Goal: Task Accomplishment & Management: Use online tool/utility

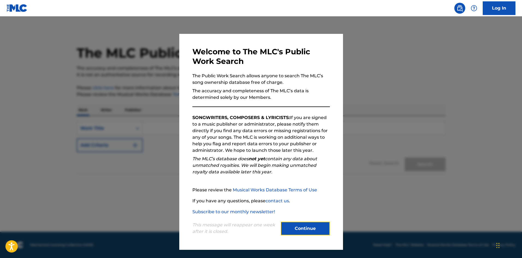
click at [306, 228] on button "Continue" at bounding box center [305, 229] width 49 height 14
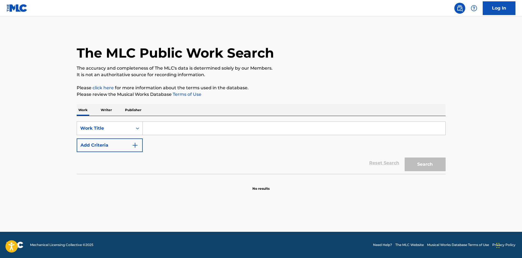
click at [181, 131] on input "Search Form" at bounding box center [294, 128] width 303 height 13
type input "spinback"
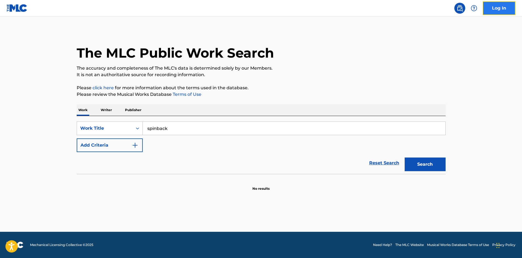
click at [497, 10] on link "Log In" at bounding box center [499, 8] width 33 height 14
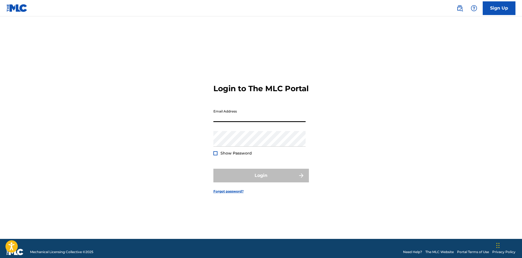
click at [273, 120] on input "Email Address" at bounding box center [259, 114] width 92 height 16
type input "[EMAIL_ADDRESS][DOMAIN_NAME]"
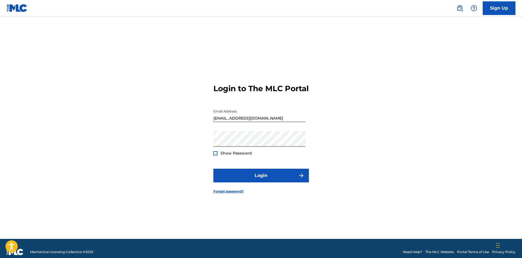
drag, startPoint x: 240, startPoint y: 166, endPoint x: 236, endPoint y: 161, distance: 6.0
click at [238, 166] on form "Login to The MLC Portal Email Address [EMAIL_ADDRESS][DOMAIN_NAME] Password Sho…" at bounding box center [261, 134] width 96 height 209
click at [235, 161] on form "Login to The MLC Portal Email Address [EMAIL_ADDRESS][DOMAIN_NAME] Password Sho…" at bounding box center [261, 134] width 96 height 209
click at [234, 156] on span "Show Password" at bounding box center [236, 153] width 31 height 5
click at [218, 156] on div "Show Password" at bounding box center [232, 152] width 38 height 5
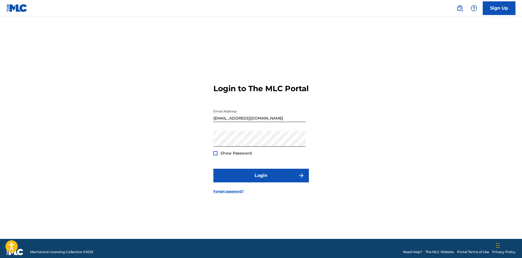
click at [215, 155] on div at bounding box center [215, 153] width 4 height 4
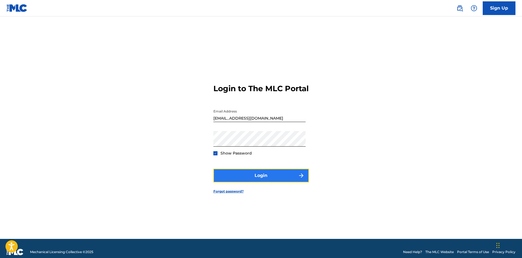
click at [231, 181] on button "Login" at bounding box center [261, 176] width 96 height 14
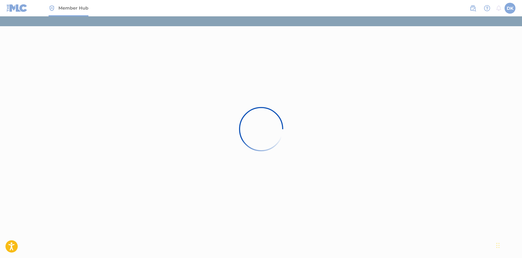
click at [141, 231] on div at bounding box center [261, 129] width 522 height 258
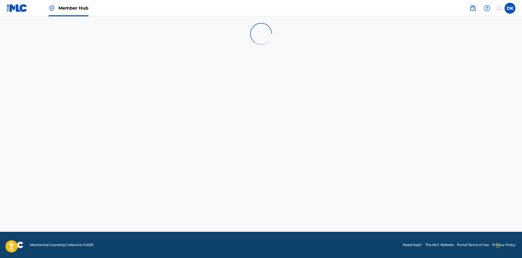
click at [143, 220] on main at bounding box center [261, 123] width 522 height 215
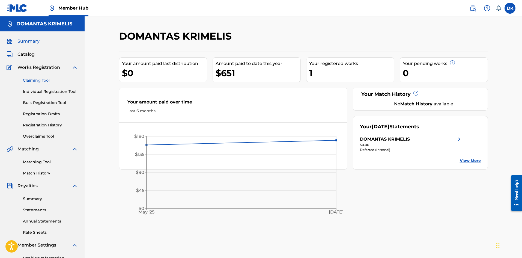
click at [44, 82] on link "Claiming Tool" at bounding box center [50, 81] width 55 height 6
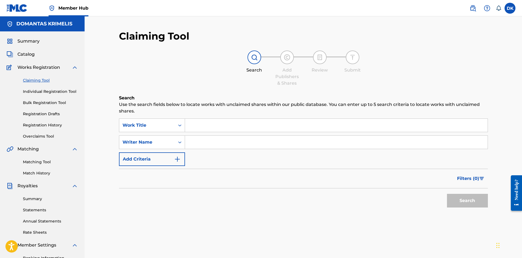
click at [207, 127] on input "Search Form" at bounding box center [336, 125] width 303 height 13
type input "spinback"
click at [447, 194] on button "Search" at bounding box center [467, 201] width 41 height 14
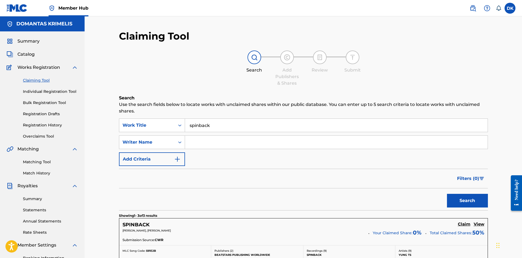
click at [467, 7] on div "DK [PERSON_NAME] Krimelis [EMAIL_ADDRESS][DOMAIN_NAME] Notification Preferences…" at bounding box center [489, 8] width 51 height 11
click at [472, 6] on img at bounding box center [473, 8] width 7 height 7
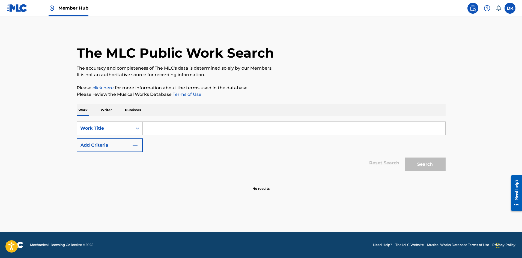
click at [166, 124] on input "Search Form" at bounding box center [294, 128] width 303 height 13
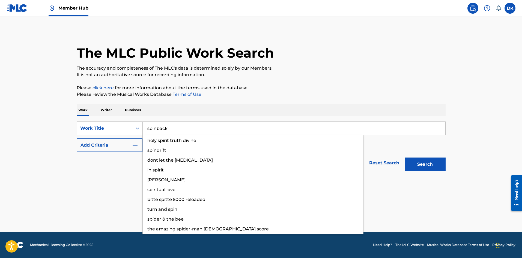
type input "spinback"
click at [405, 157] on button "Search" at bounding box center [425, 164] width 41 height 14
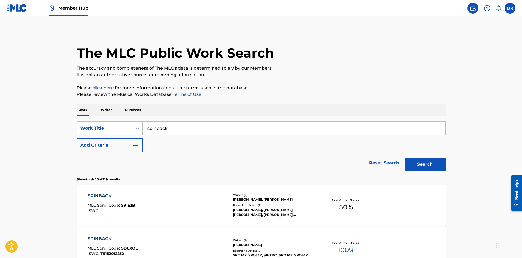
drag, startPoint x: 45, startPoint y: 197, endPoint x: 44, endPoint y: 204, distance: 7.0
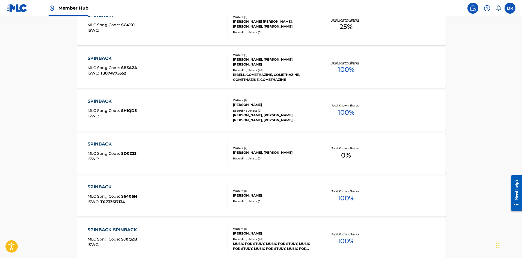
scroll to position [300, 0]
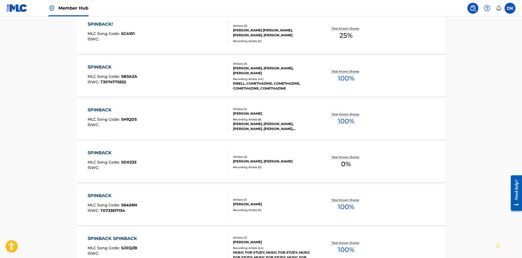
click at [277, 87] on div "EIBELL, COMETHAZINE, COMETHAZINE, COMETHAZINE, COMETHAZINE" at bounding box center [274, 86] width 82 height 10
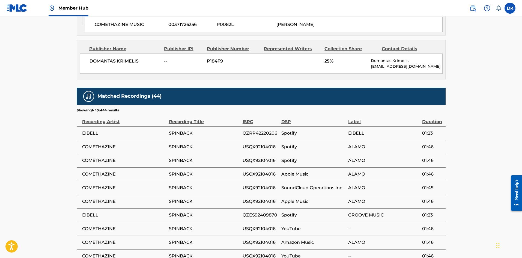
scroll to position [628, 0]
